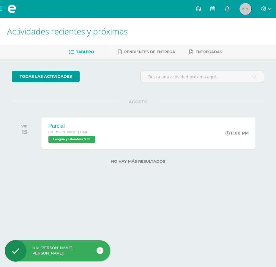
click at [225, 10] on link at bounding box center [227, 9] width 14 height 18
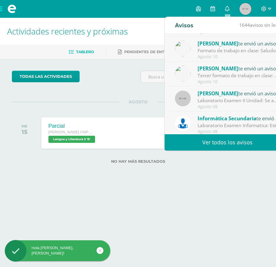
scroll to position [88, 0]
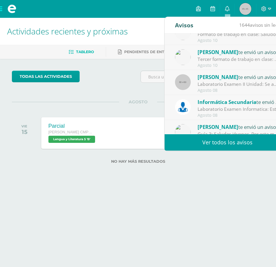
click at [228, 80] on div "[PERSON_NAME] te envió un aviso" at bounding box center [239, 77] width 83 height 8
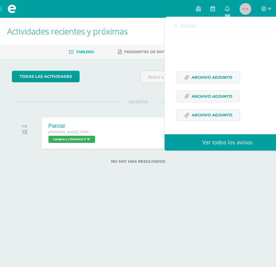
scroll to position [85, 0]
click at [212, 113] on span "Archivo Adjunto" at bounding box center [212, 115] width 41 height 11
click at [220, 97] on span "Archivo Adjunto" at bounding box center [212, 96] width 41 height 11
click at [213, 77] on span "Archivo Adjunto" at bounding box center [212, 77] width 41 height 11
click at [192, 22] on span "Avisos" at bounding box center [189, 25] width 16 height 7
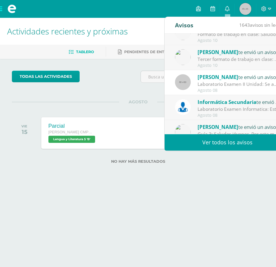
click at [236, 107] on div "Laboratorio Examen Informatica: Estimados alumnos se les adjunta los laboratori…" at bounding box center [239, 109] width 83 height 7
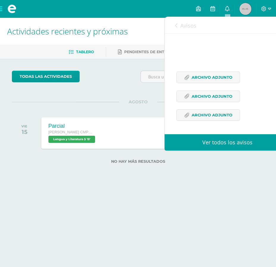
click at [225, 87] on div "Estimados alumnos se les adjunta los laboratorio examen de la III unidad, subir…" at bounding box center [228, 67] width 102 height 122
click at [224, 80] on span "Archivo Adjunto" at bounding box center [212, 77] width 41 height 11
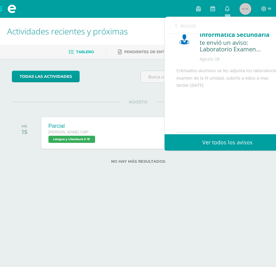
scroll to position [0, 0]
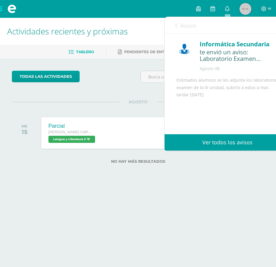
click at [187, 24] on span "Avisos" at bounding box center [189, 25] width 16 height 7
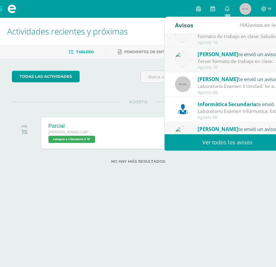
scroll to position [88, 0]
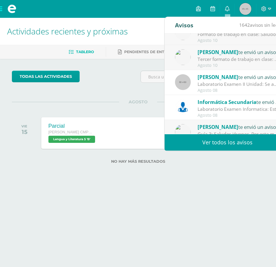
click at [196, 93] on div "[PERSON_NAME] te envió un aviso Laboratorio Examen II Unidad: Se adjunta el lab…" at bounding box center [228, 82] width 126 height 25
click at [198, 90] on div "Agosto 08" at bounding box center [239, 90] width 83 height 5
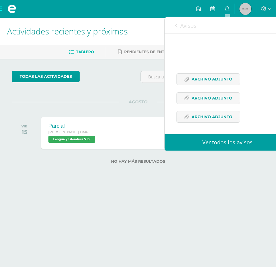
scroll to position [85, 0]
click at [197, 98] on span "Archivo Adjunto" at bounding box center [212, 96] width 41 height 11
